Goal: Task Accomplishment & Management: Manage account settings

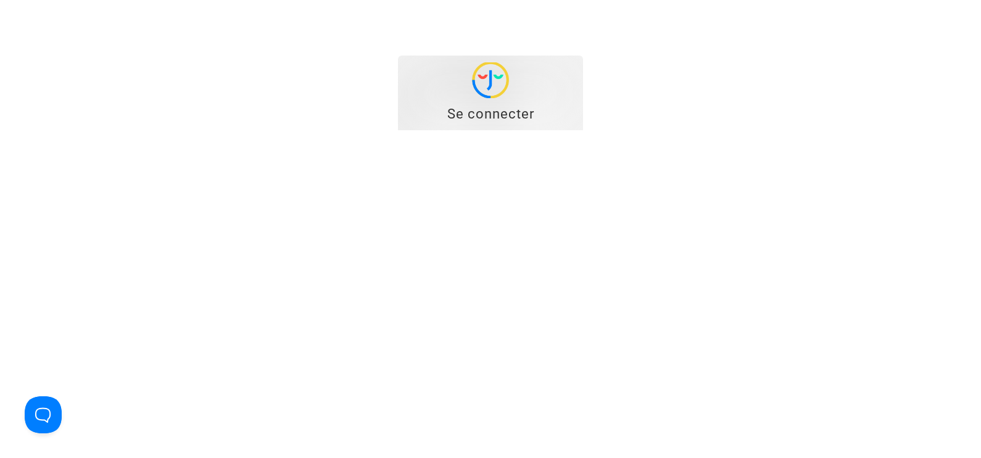
type input "[EMAIL_ADDRESS][DOMAIN_NAME]"
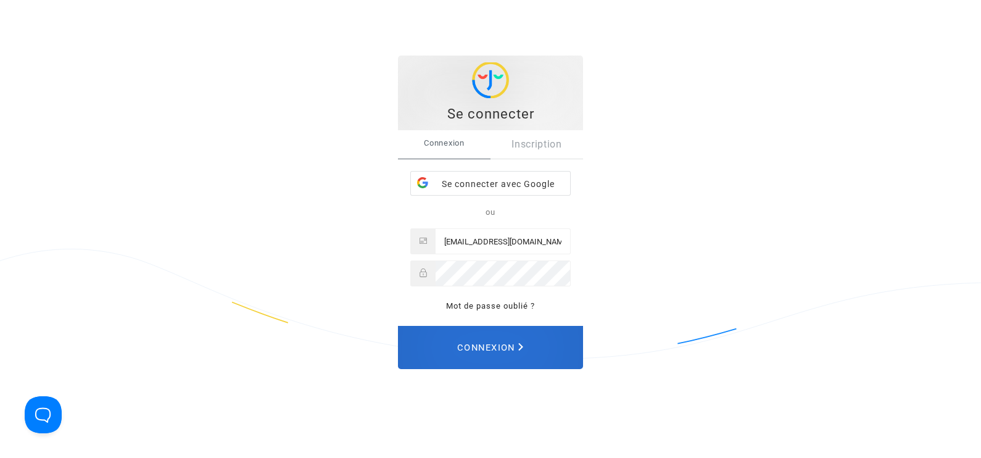
click at [511, 354] on span "Connexion" at bounding box center [490, 347] width 66 height 27
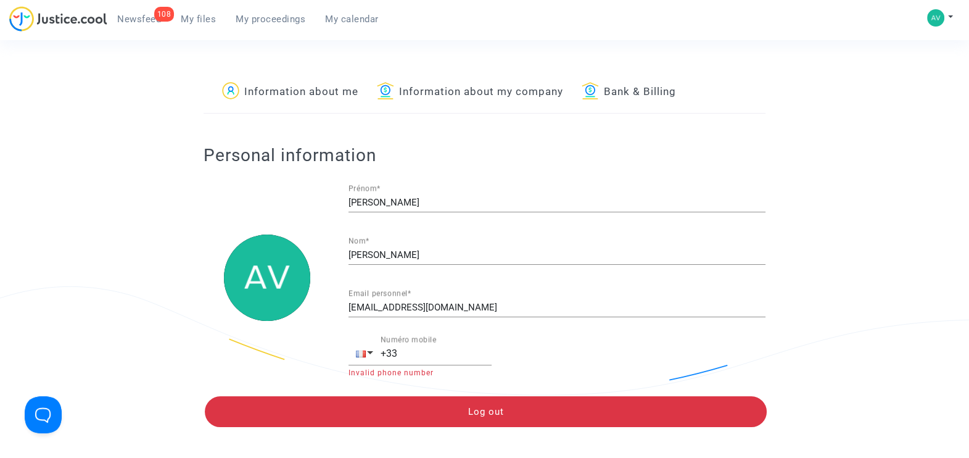
click at [271, 18] on span "My proceedings" at bounding box center [271, 19] width 70 height 11
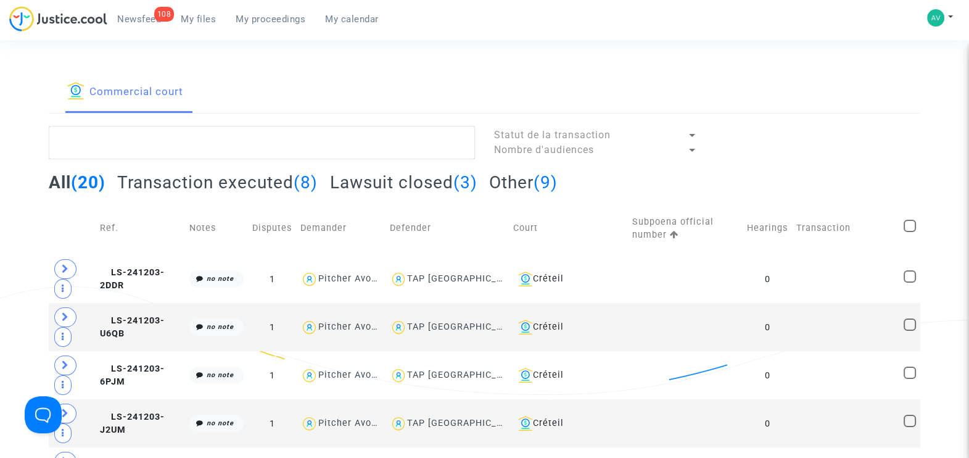
click at [196, 22] on span "My files" at bounding box center [198, 19] width 35 height 11
